Goal: Information Seeking & Learning: Learn about a topic

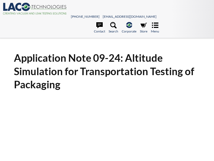
scroll to position [6, 0]
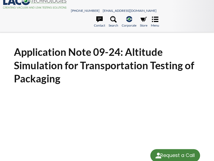
select select "Language Translate Widget"
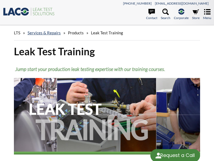
select select "Language Translate Widget"
